Goal: Task Accomplishment & Management: Manage account settings

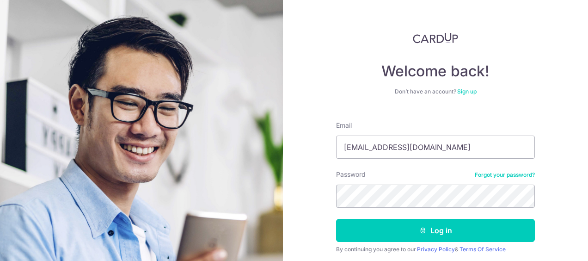
type input "[EMAIL_ADDRESS][DOMAIN_NAME]"
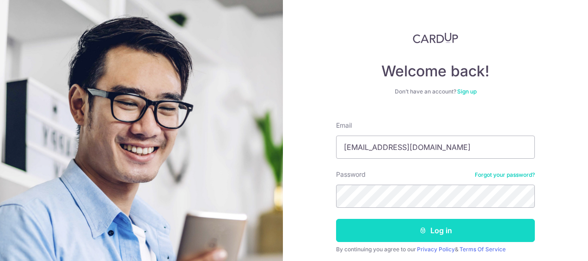
click at [408, 233] on button "Log in" at bounding box center [435, 230] width 199 height 23
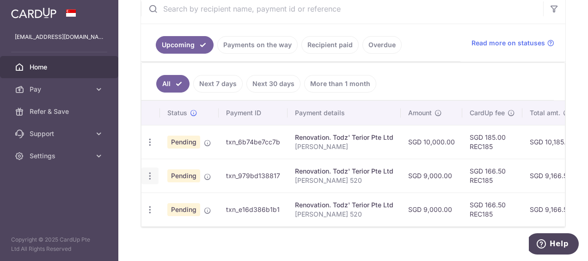
click at [148, 175] on icon "button" at bounding box center [150, 176] width 10 height 10
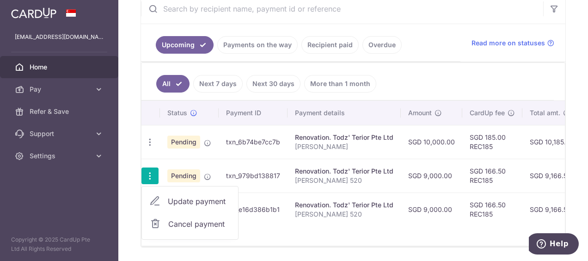
click at [173, 199] on span "Update payment" at bounding box center [199, 201] width 63 height 11
radio input "true"
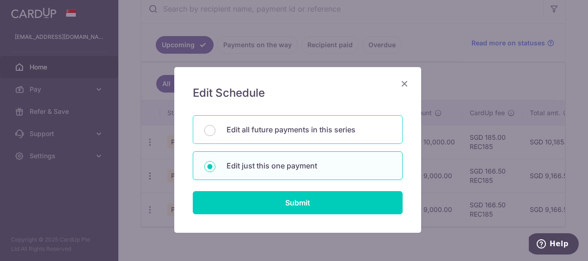
click at [272, 137] on div "Edit all future payments in this series" at bounding box center [298, 129] width 210 height 29
radio input "true"
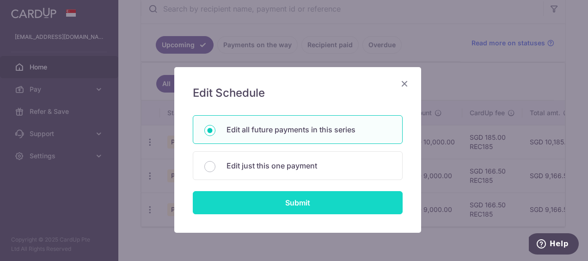
click at [272, 196] on input "Submit" at bounding box center [298, 202] width 210 height 23
radio input "true"
type input "9,000.00"
type input "[PERSON_NAME] 520"
type input "Final Deposit"
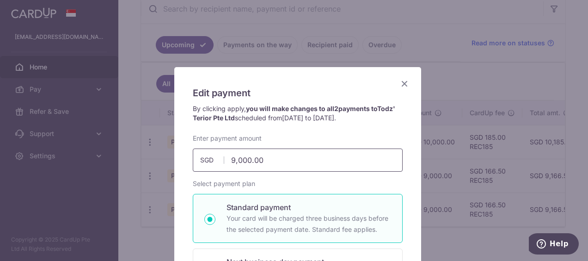
click at [230, 160] on input "9,000.00" at bounding box center [298, 159] width 210 height 23
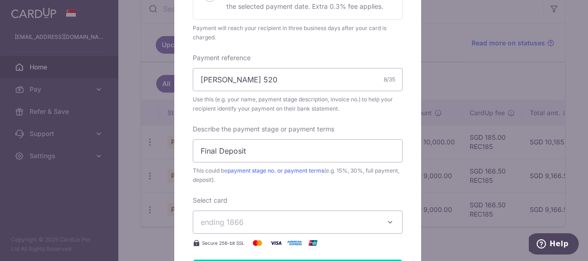
scroll to position [370, 0]
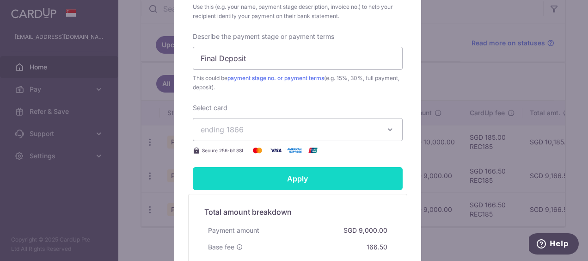
type input "10,000.00"
click at [322, 178] on form "By clicking apply, you will make changes to all 2 payments to Todz' Terior Pte …" at bounding box center [298, 21] width 210 height 575
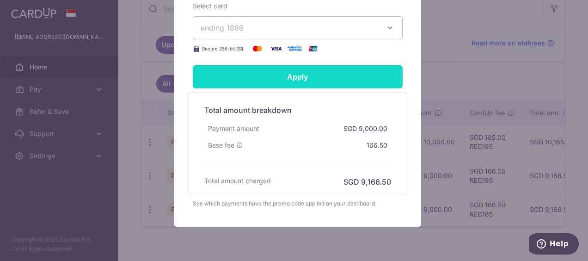
scroll to position [555, 0]
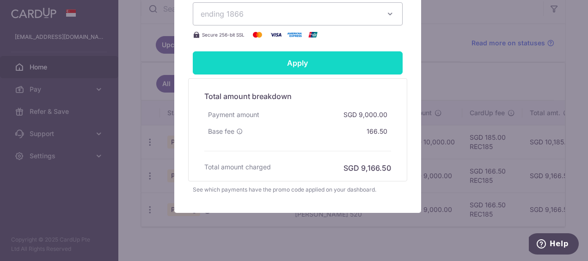
click at [297, 67] on input "Apply" at bounding box center [298, 62] width 210 height 23
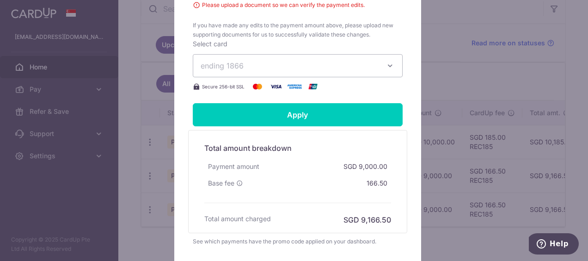
scroll to position [429, 0]
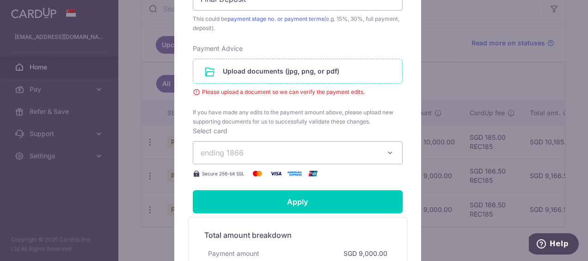
click at [290, 65] on input "file" at bounding box center [297, 71] width 209 height 24
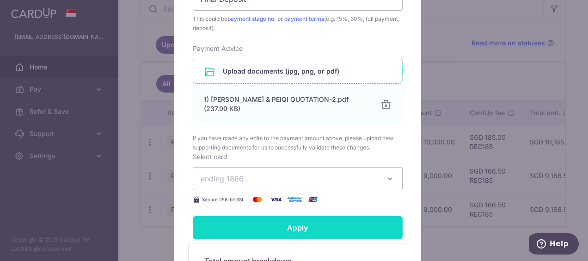
click at [272, 216] on input "Apply" at bounding box center [298, 227] width 210 height 23
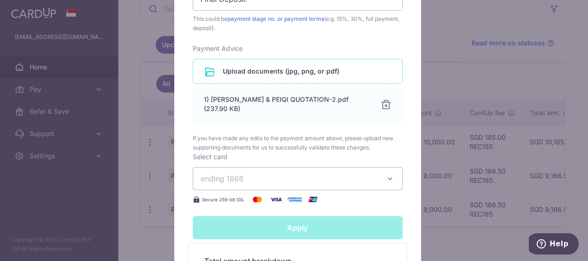
type input "Successfully Applied"
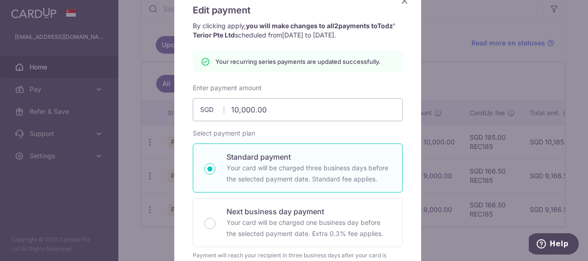
scroll to position [0, 0]
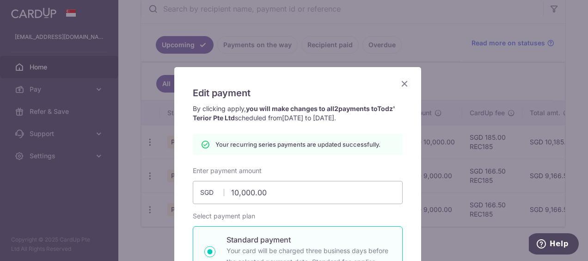
click at [399, 84] on icon "Close" at bounding box center [404, 84] width 11 height 12
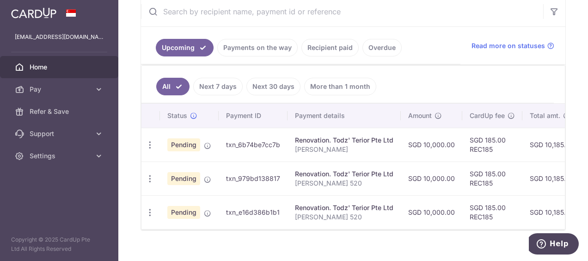
scroll to position [197, 0]
